Goal: Task Accomplishment & Management: Manage account settings

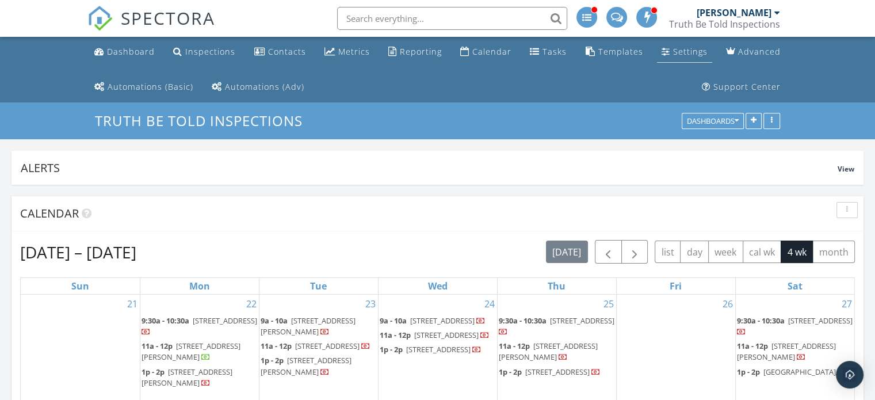
click at [693, 52] on div "Settings" at bounding box center [690, 51] width 35 height 11
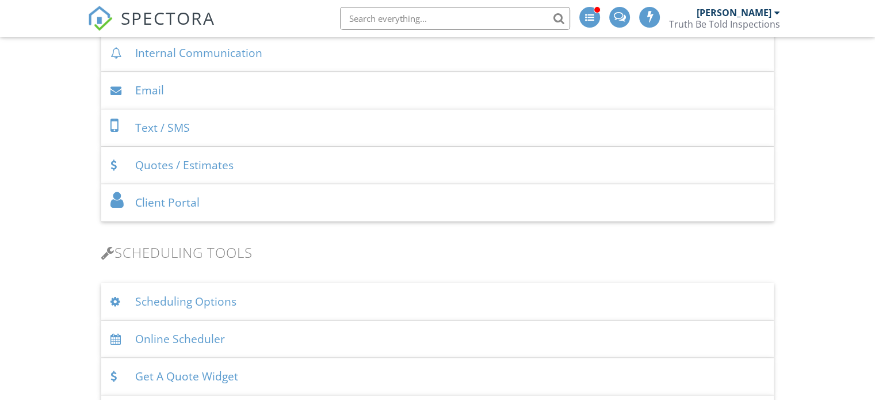
scroll to position [690, 0]
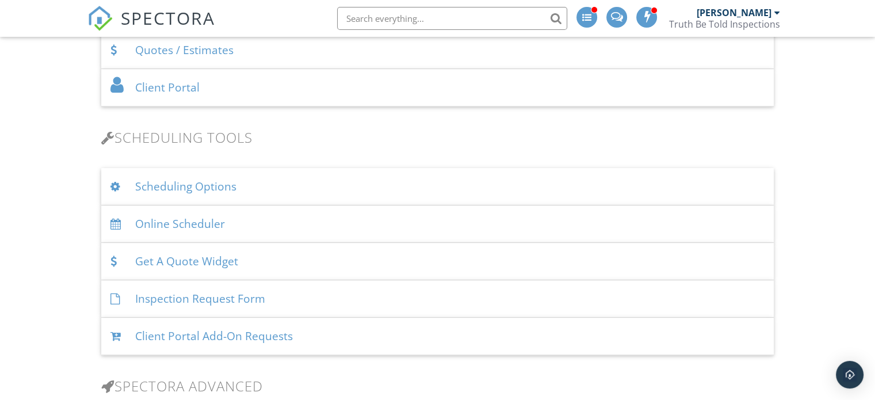
click at [300, 184] on div "Scheduling Options" at bounding box center [437, 186] width 673 height 37
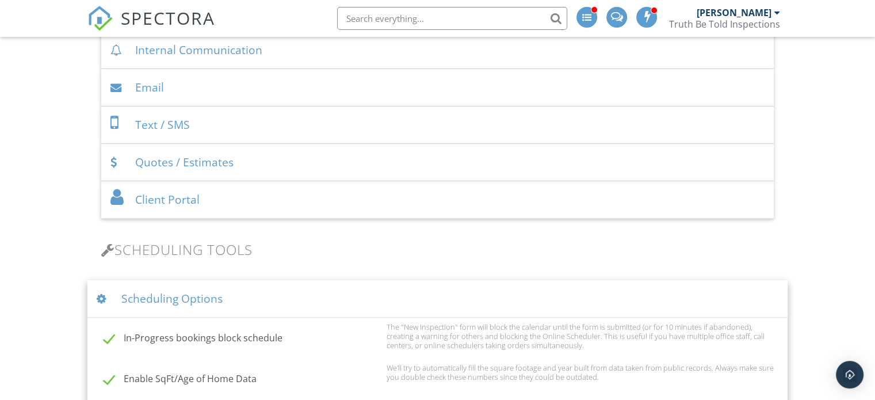
scroll to position [575, 0]
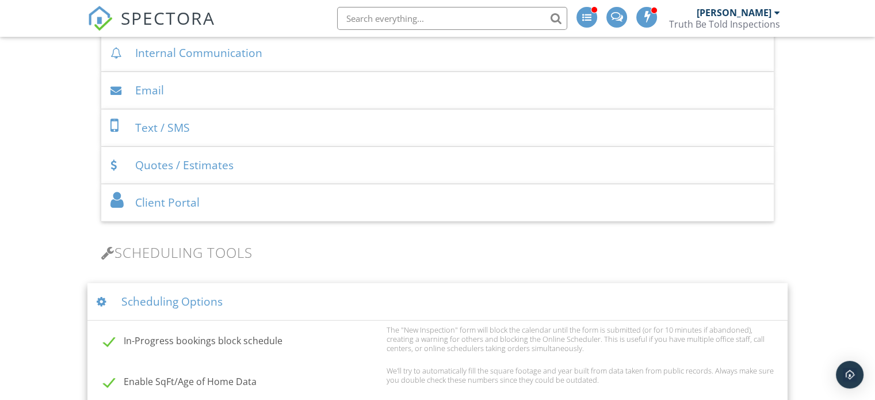
click at [278, 301] on div "Scheduling Options" at bounding box center [437, 301] width 700 height 37
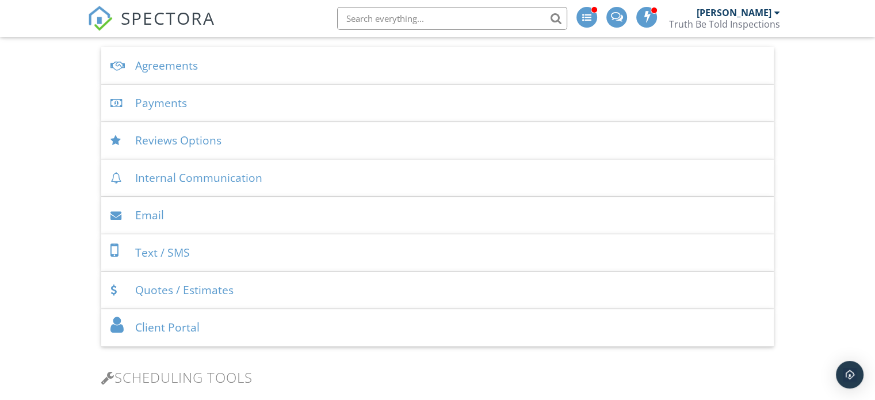
scroll to position [460, 0]
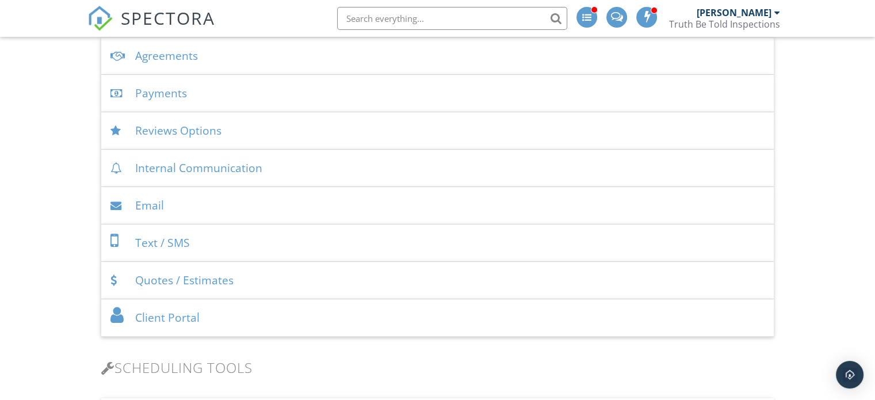
click at [287, 279] on div "Quotes / Estimates" at bounding box center [437, 280] width 673 height 37
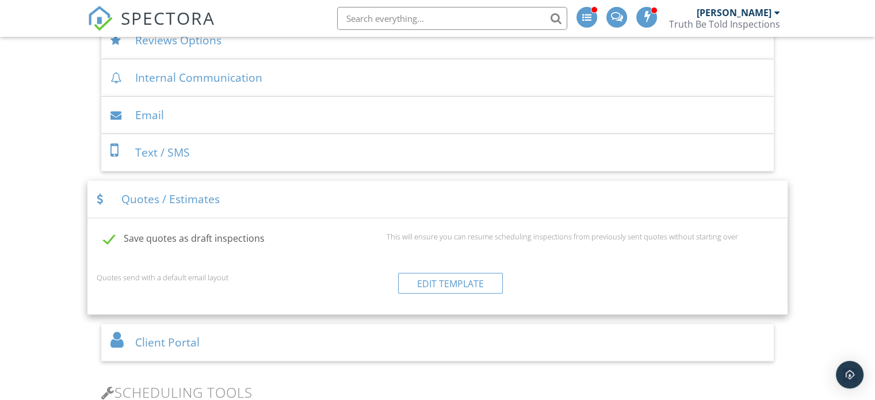
scroll to position [575, 0]
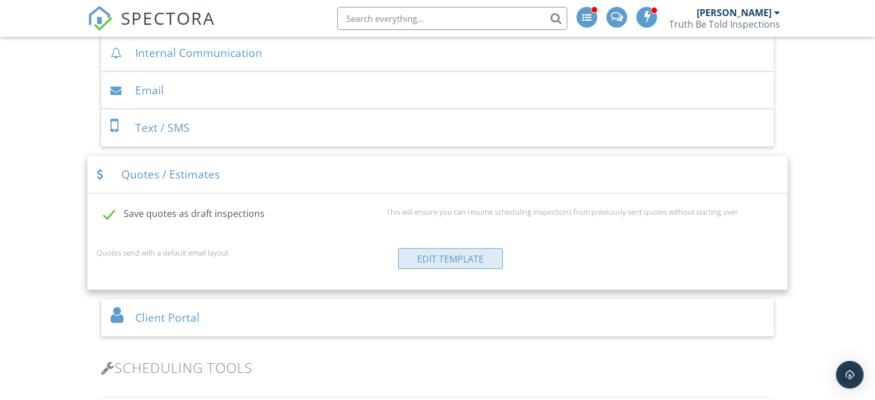
click at [458, 254] on link "Edit Template" at bounding box center [450, 258] width 105 height 21
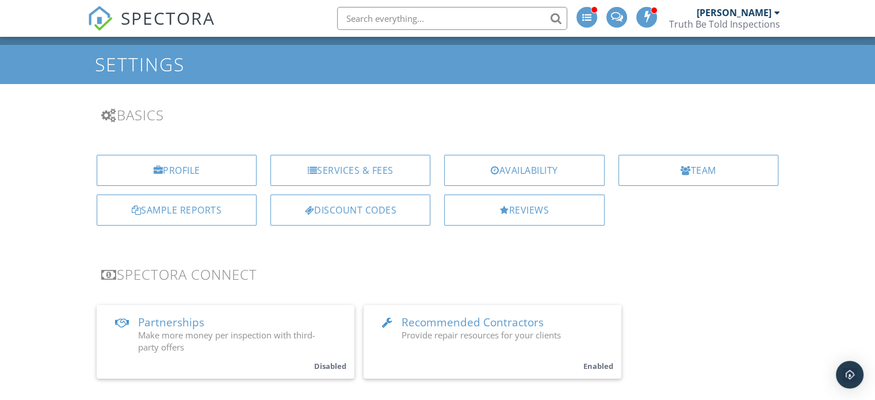
scroll to position [58, 0]
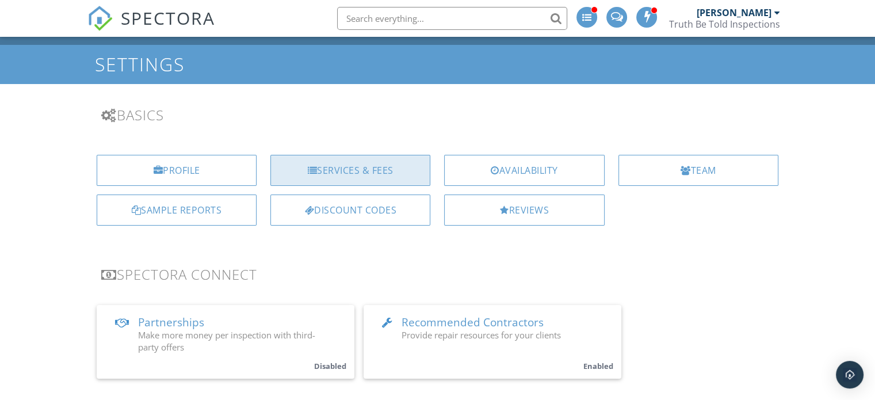
click at [344, 172] on div "Services & Fees" at bounding box center [350, 170] width 160 height 31
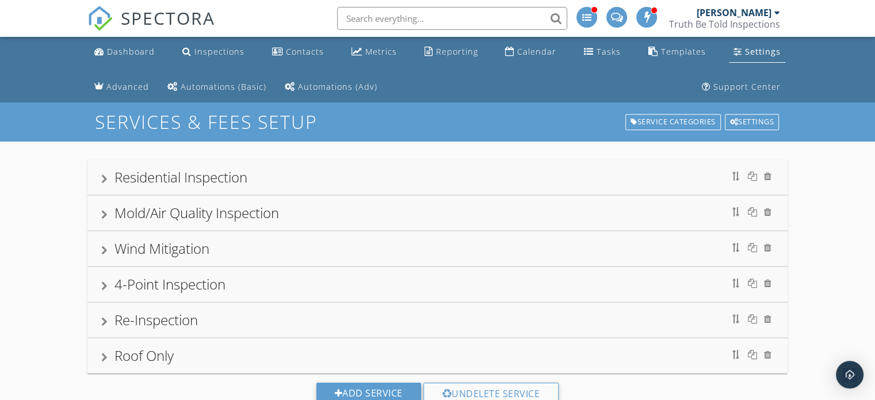
click at [109, 175] on div "Residential Inspection" at bounding box center [437, 177] width 673 height 21
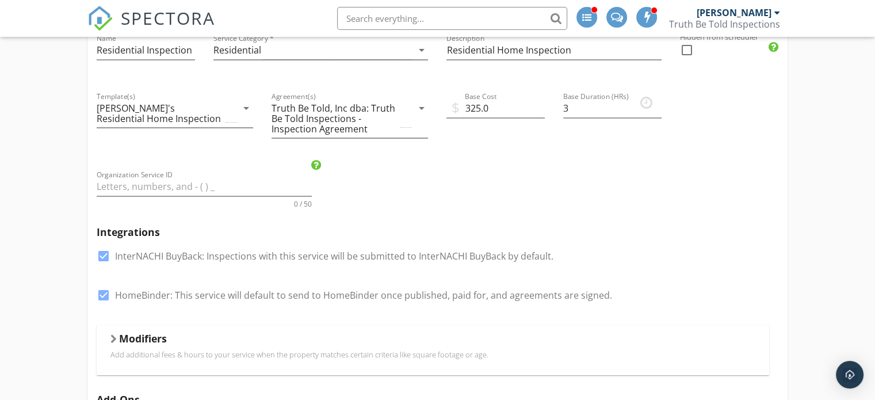
scroll to position [230, 0]
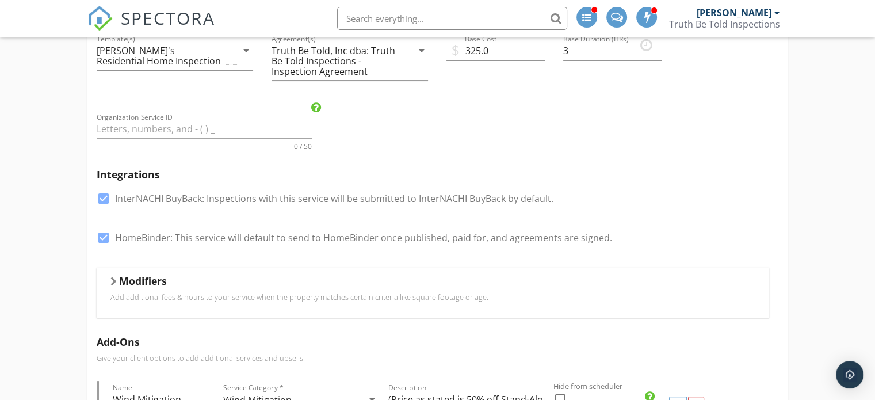
click at [108, 275] on div "Modifiers Add additional fees & hours to your service when the property matches…" at bounding box center [433, 293] width 673 height 50
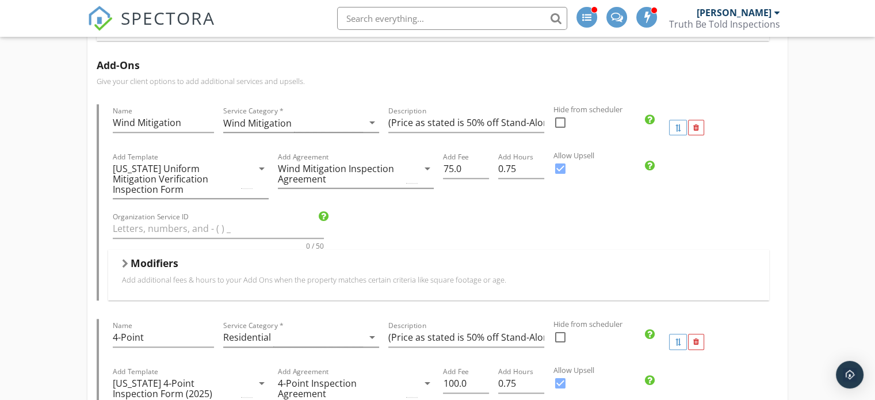
scroll to position [1151, 0]
